Goal: Information Seeking & Learning: Find specific fact

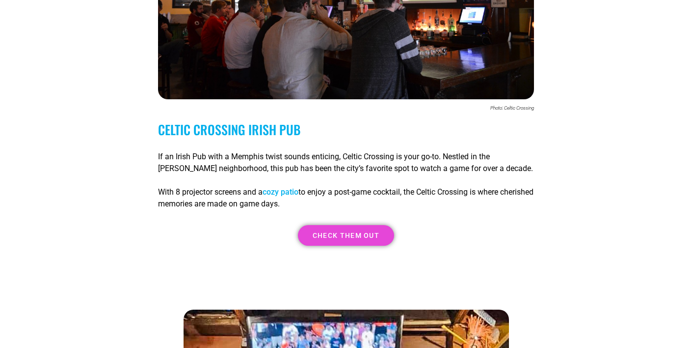
scroll to position [975, 0]
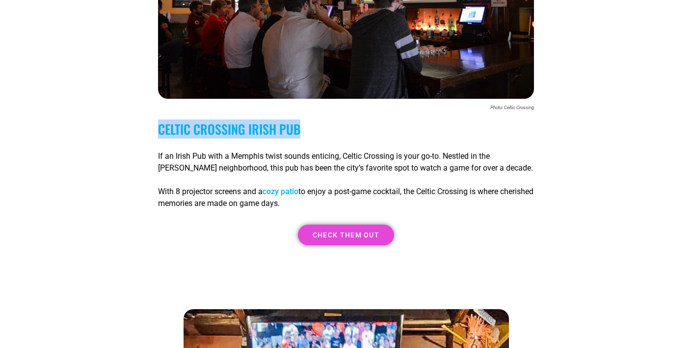
drag, startPoint x: 352, startPoint y: 132, endPoint x: 138, endPoint y: 130, distance: 214.1
copy link "Celtic Crossing Irish Pub"
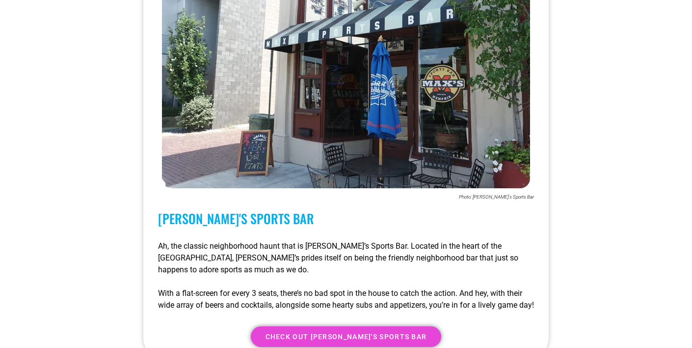
scroll to position [1916, 0]
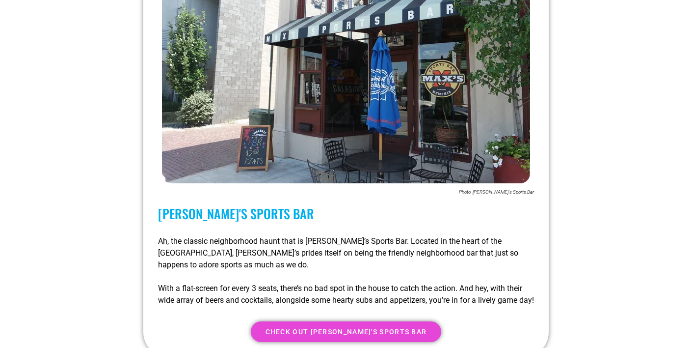
click at [388, 206] on h3 "[PERSON_NAME]'s Sports Bar" at bounding box center [346, 213] width 376 height 15
copy div "[PERSON_NAME]'s Sports Bar"
click at [213, 204] on link "[PERSON_NAME]'s Sports Bar" at bounding box center [236, 213] width 156 height 19
